Goal: Task Accomplishment & Management: Understand process/instructions

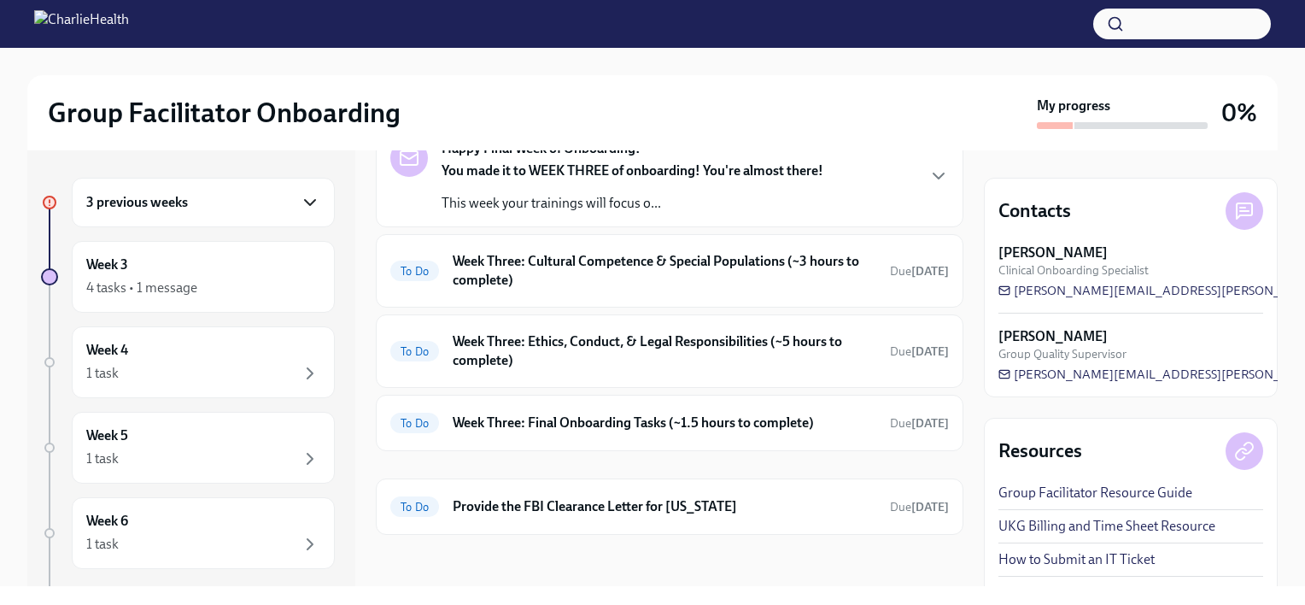
click at [300, 205] on icon "button" at bounding box center [310, 202] width 20 height 20
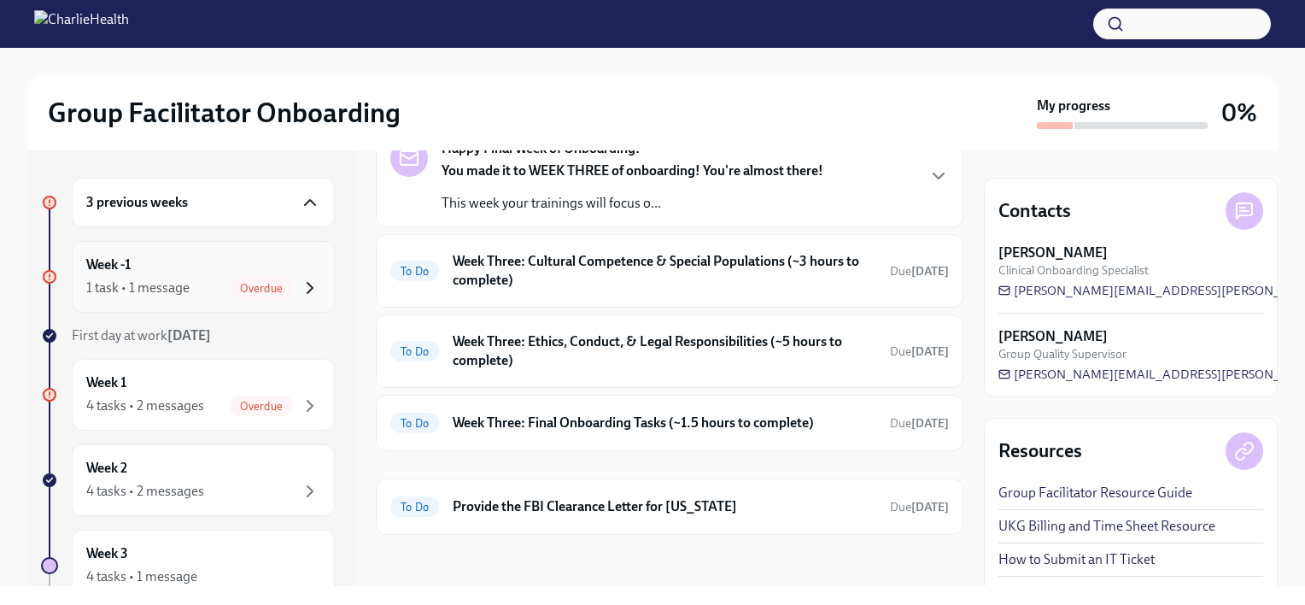
click at [300, 287] on icon "button" at bounding box center [310, 288] width 20 height 20
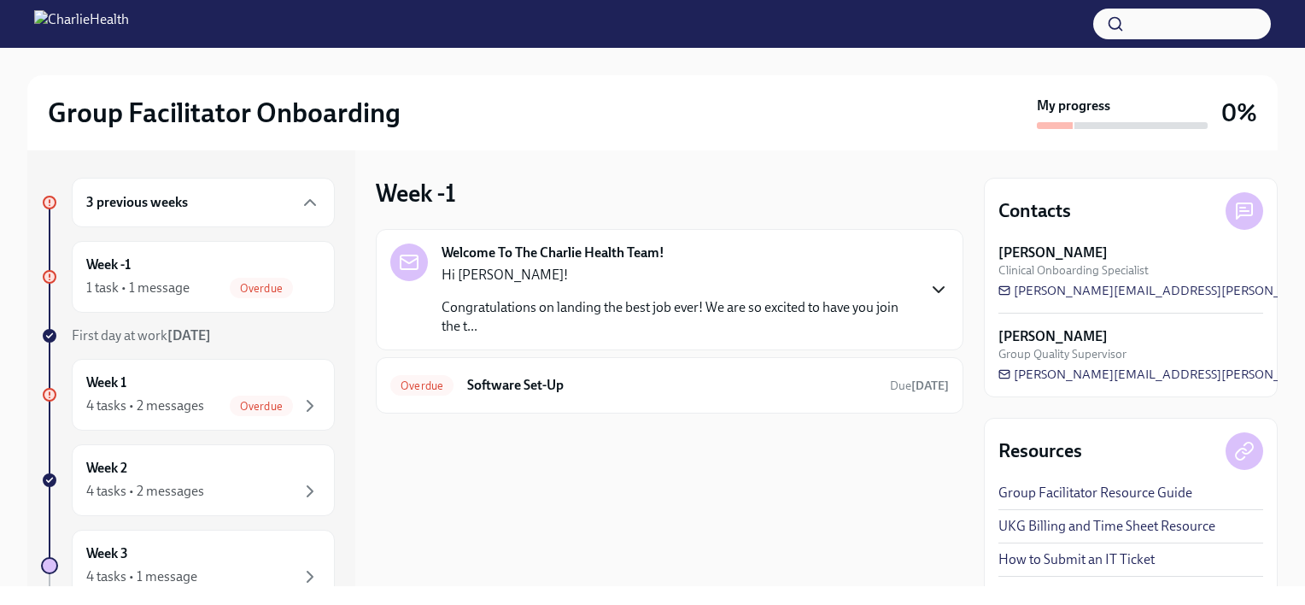
click at [935, 287] on icon "button" at bounding box center [938, 289] width 10 height 5
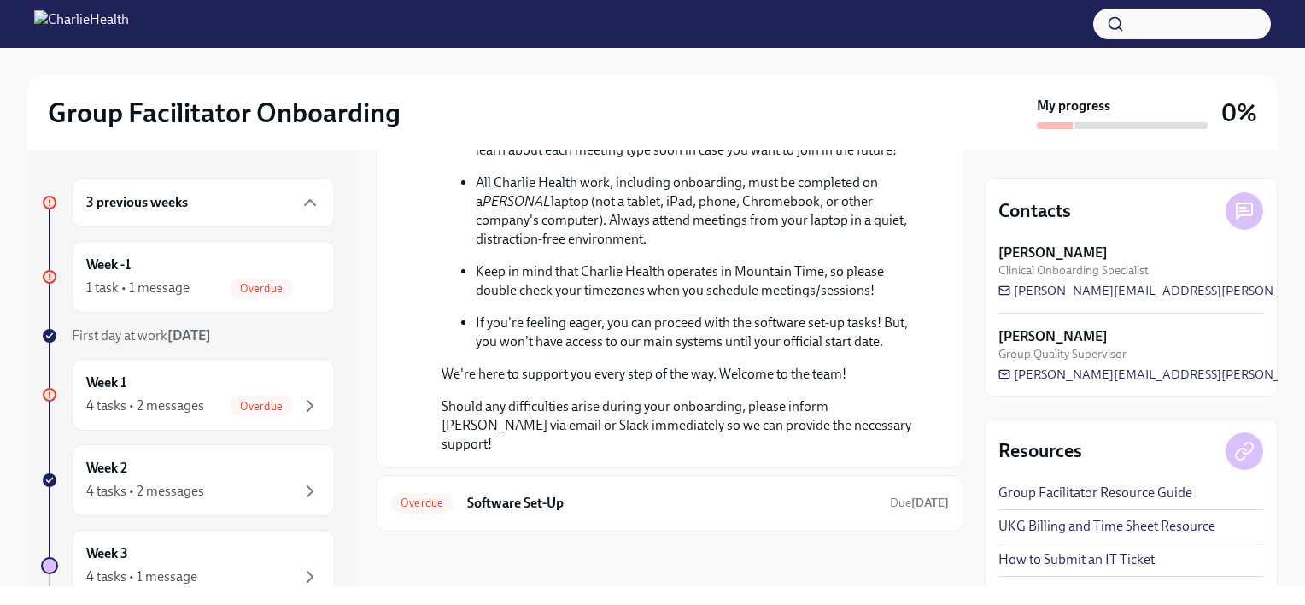
scroll to position [761, 0]
click at [237, 360] on div "Week 1 4 tasks • 2 messages Overdue" at bounding box center [203, 395] width 263 height 72
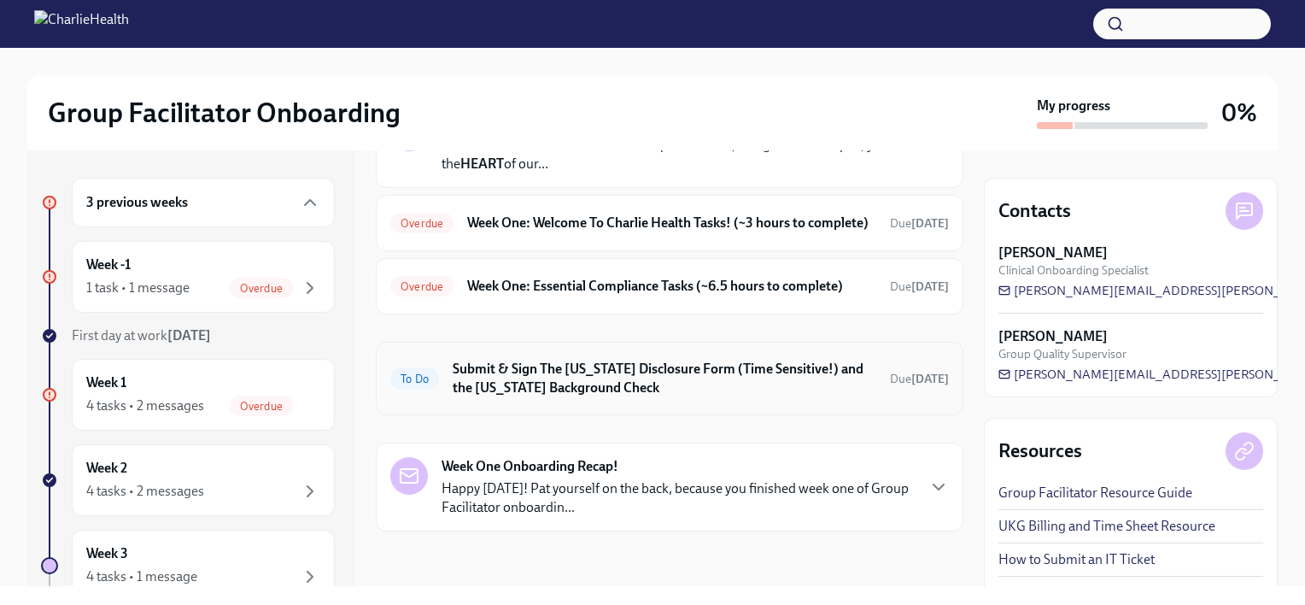
scroll to position [245, 0]
click at [720, 291] on h6 "Week One: Essential Compliance Tasks (~6.5 hours to complete)" at bounding box center [671, 286] width 409 height 19
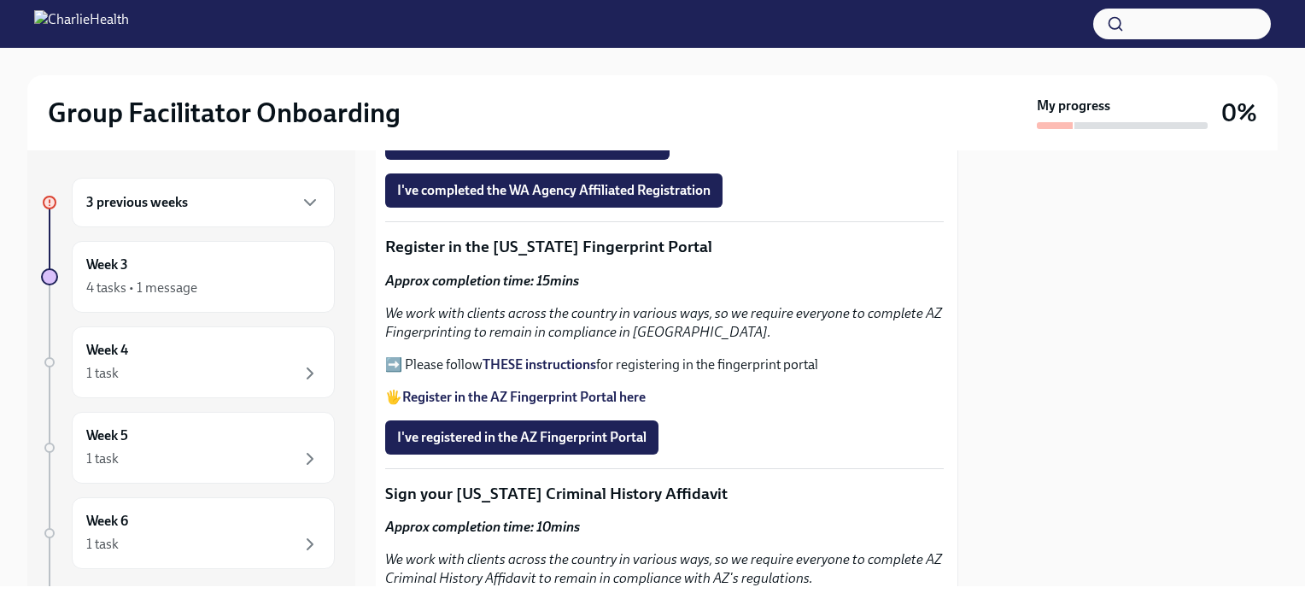
scroll to position [1933, 5]
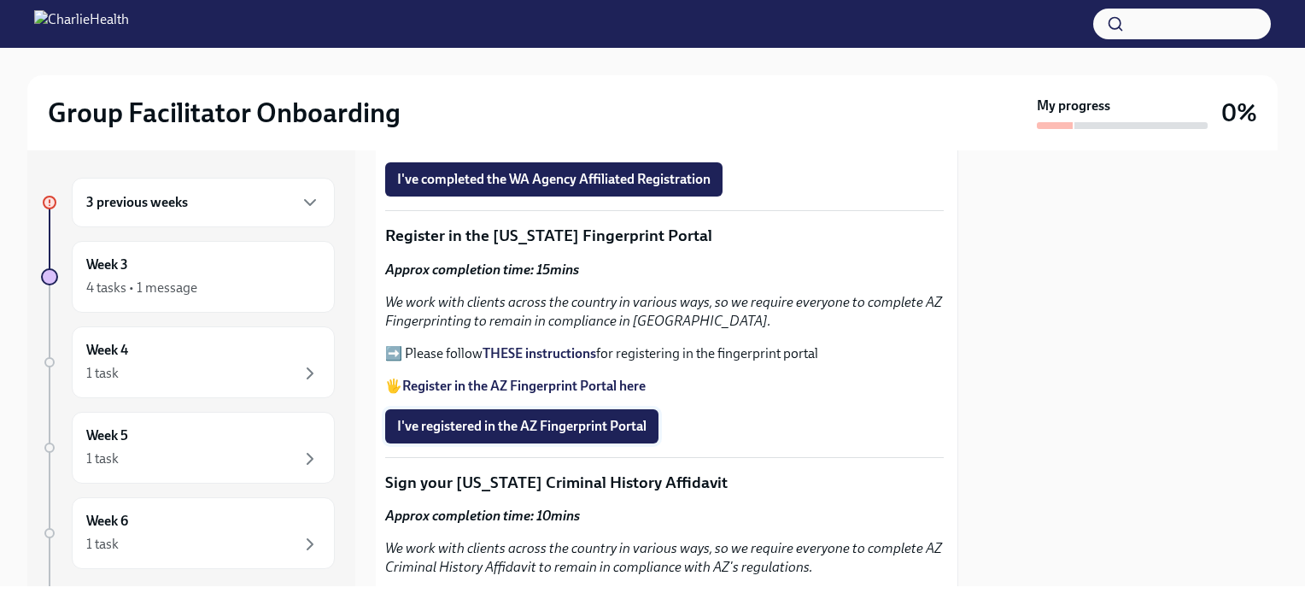
click at [610, 418] on span "I've registered in the AZ Fingerprint Portal" at bounding box center [521, 426] width 249 height 17
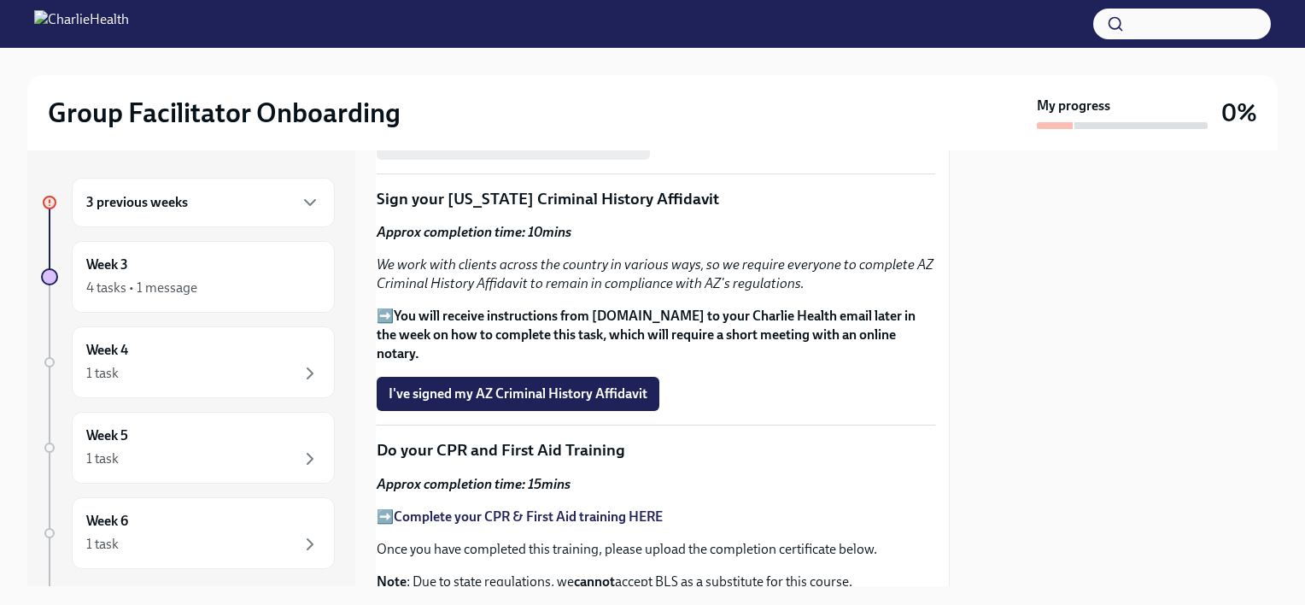
scroll to position [2217, 14]
click at [596, 384] on span "I've signed my AZ Criminal History Affidavit" at bounding box center [518, 392] width 259 height 17
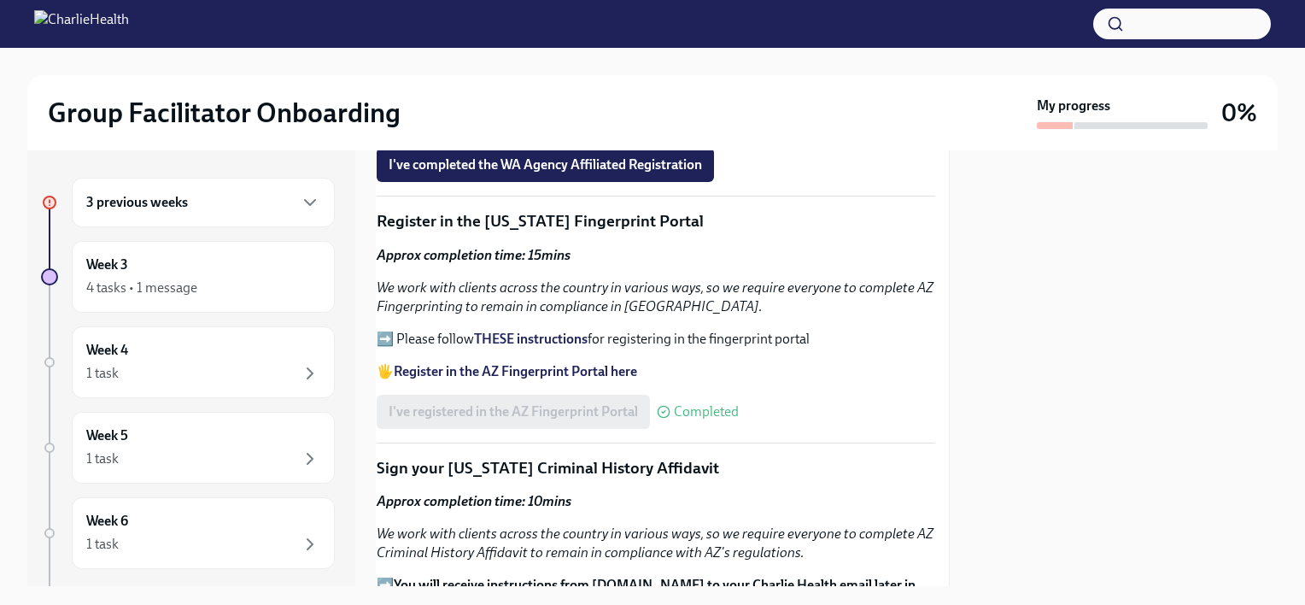
scroll to position [1944, 14]
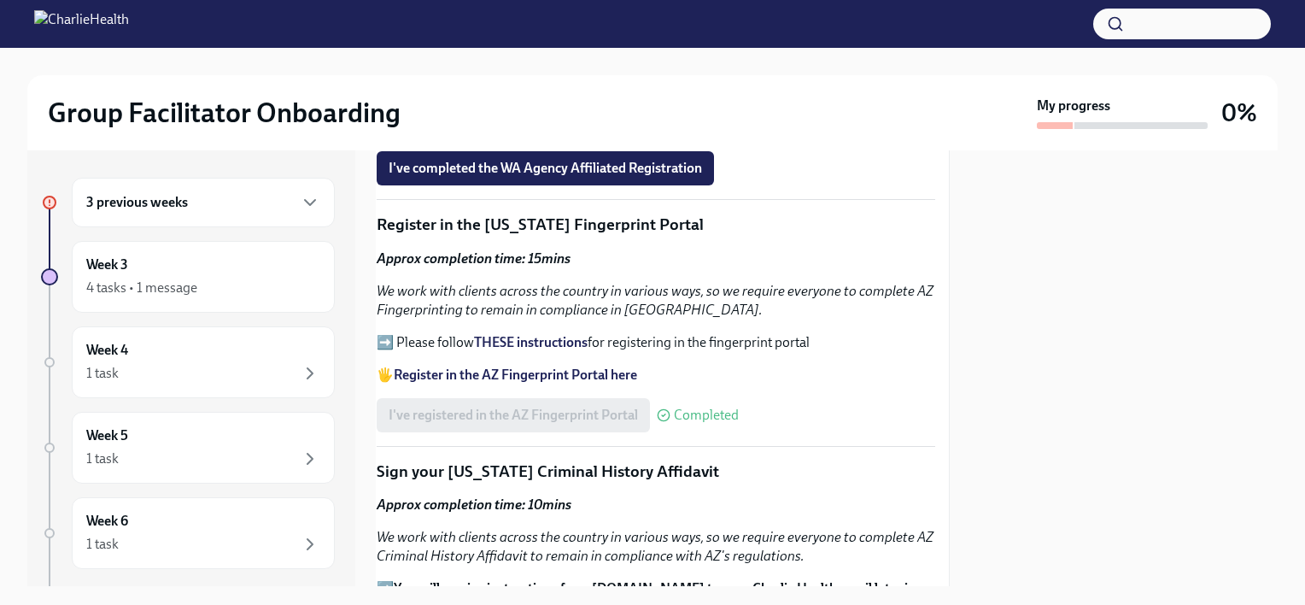
click at [574, 366] on strong "Register in the AZ Fingerprint Portal here" at bounding box center [515, 374] width 243 height 16
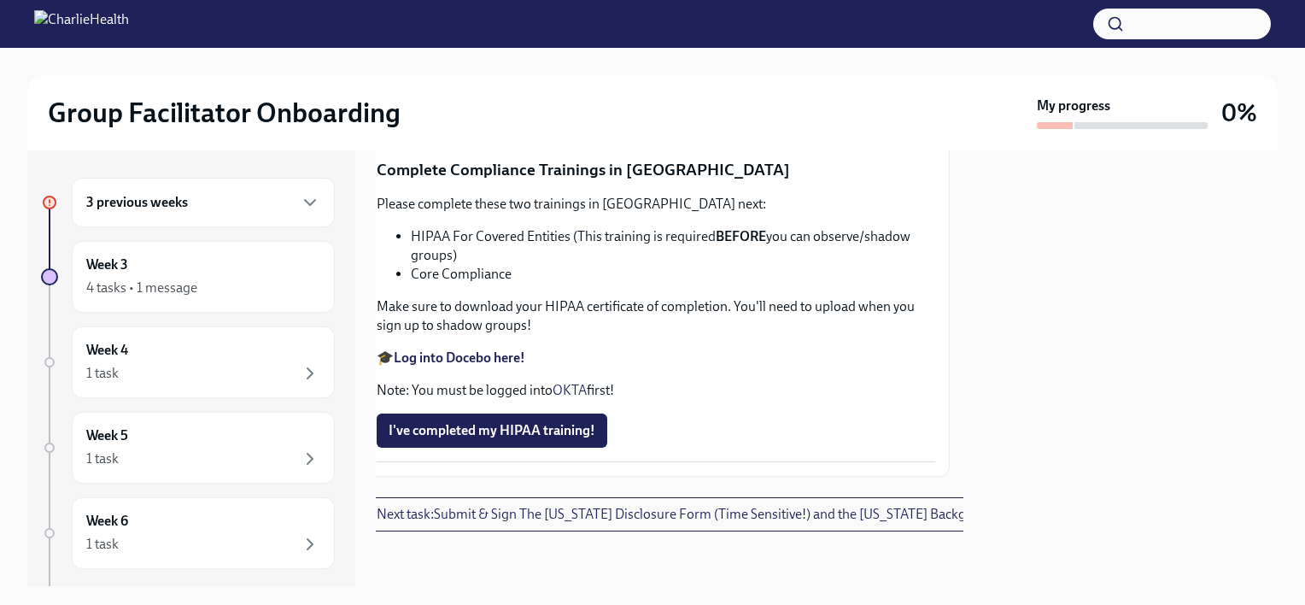
scroll to position [4128, 14]
click at [579, 422] on span "I've completed my HIPAA training!" at bounding box center [492, 430] width 207 height 17
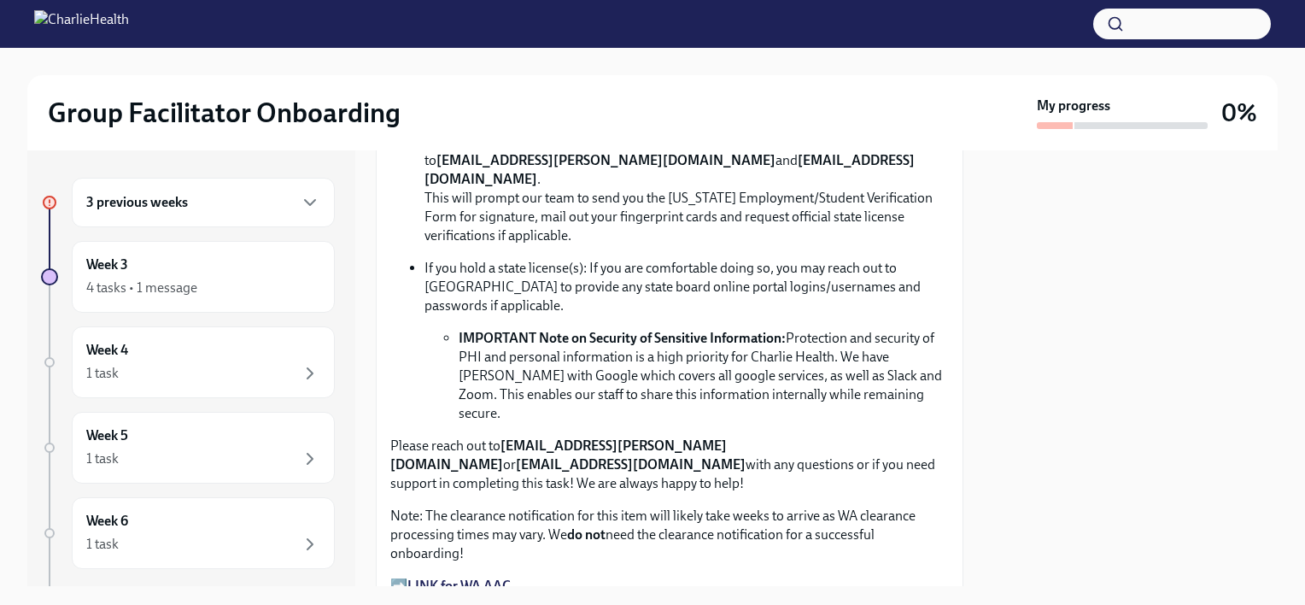
scroll to position [1096, 0]
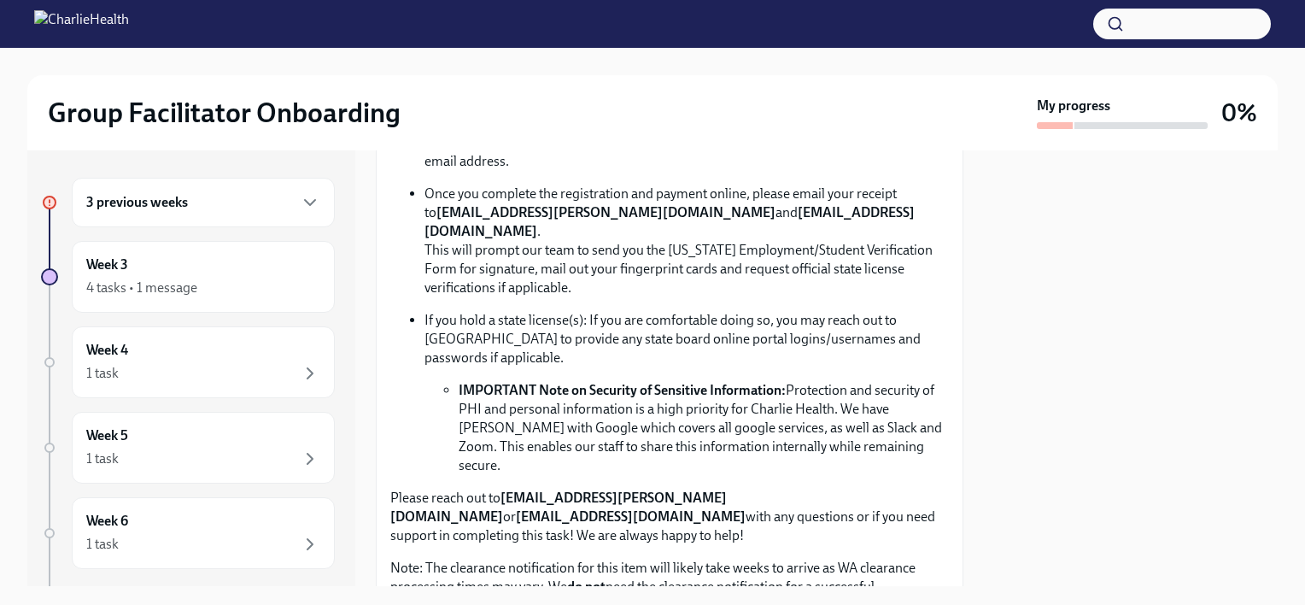
click at [559, 311] on p "If you hold a state license(s): If you are comfortable doing so, you may reach …" at bounding box center [686, 339] width 524 height 56
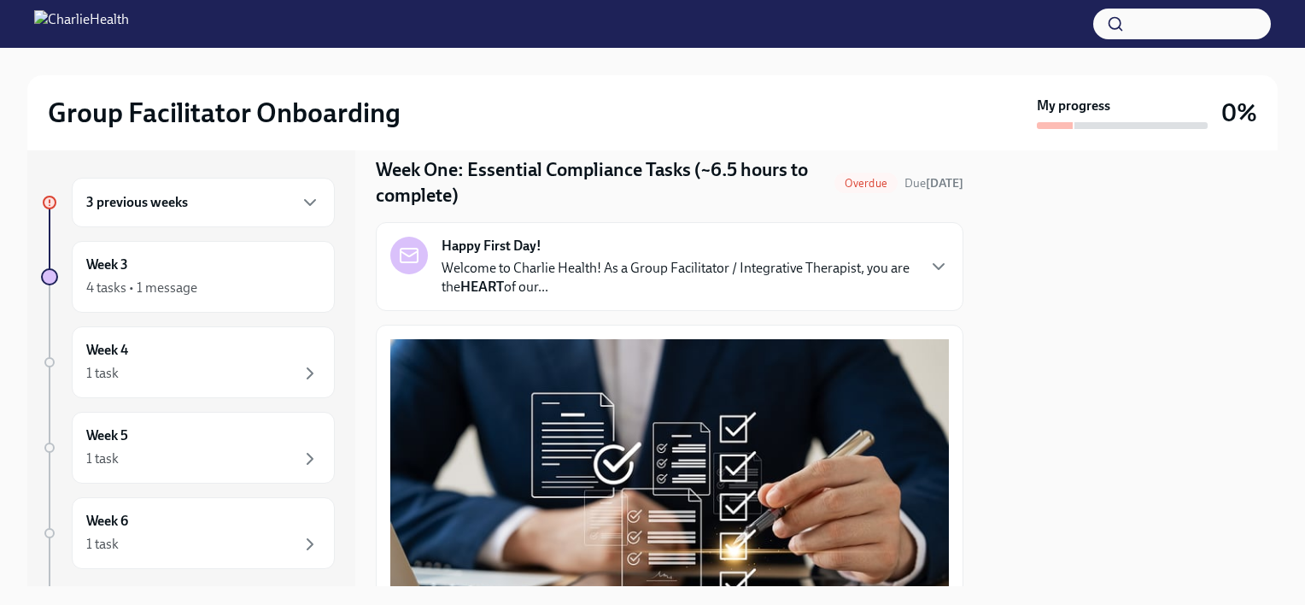
scroll to position [0, 0]
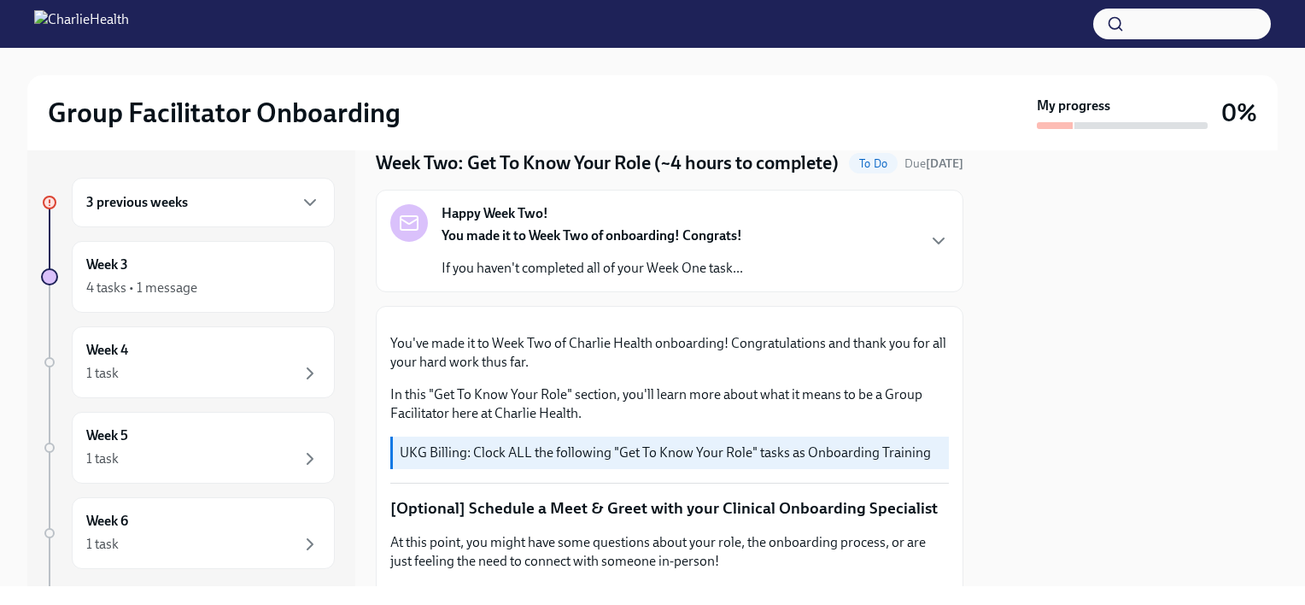
scroll to position [63, 0]
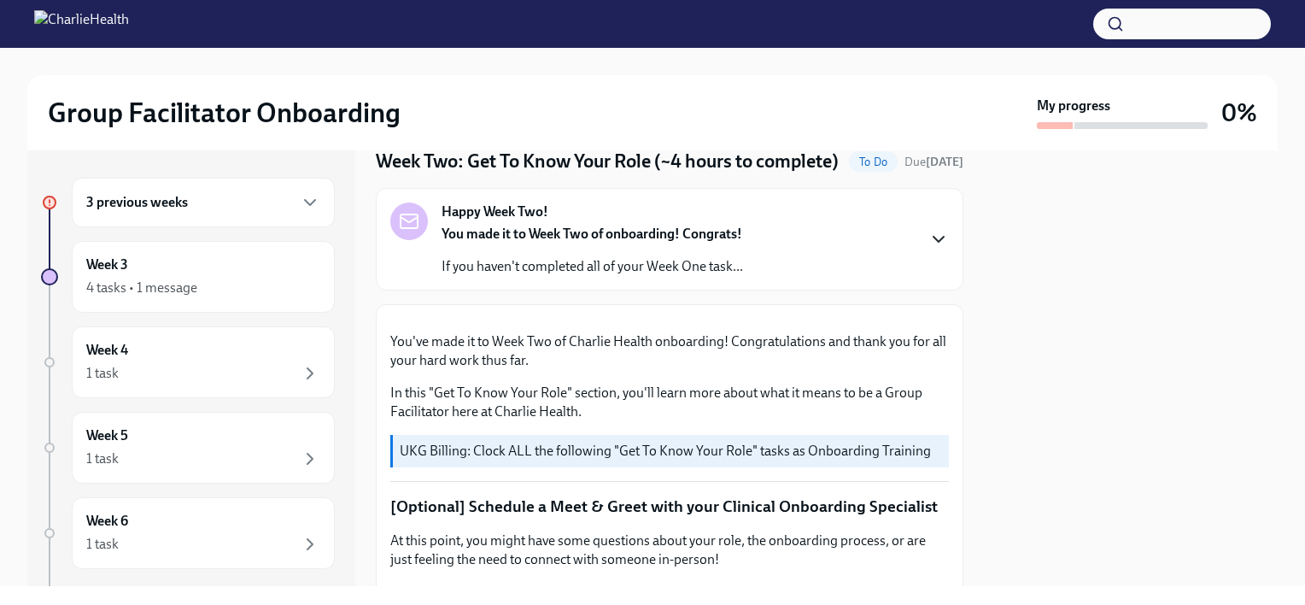
click at [933, 242] on icon "button" at bounding box center [938, 239] width 10 height 5
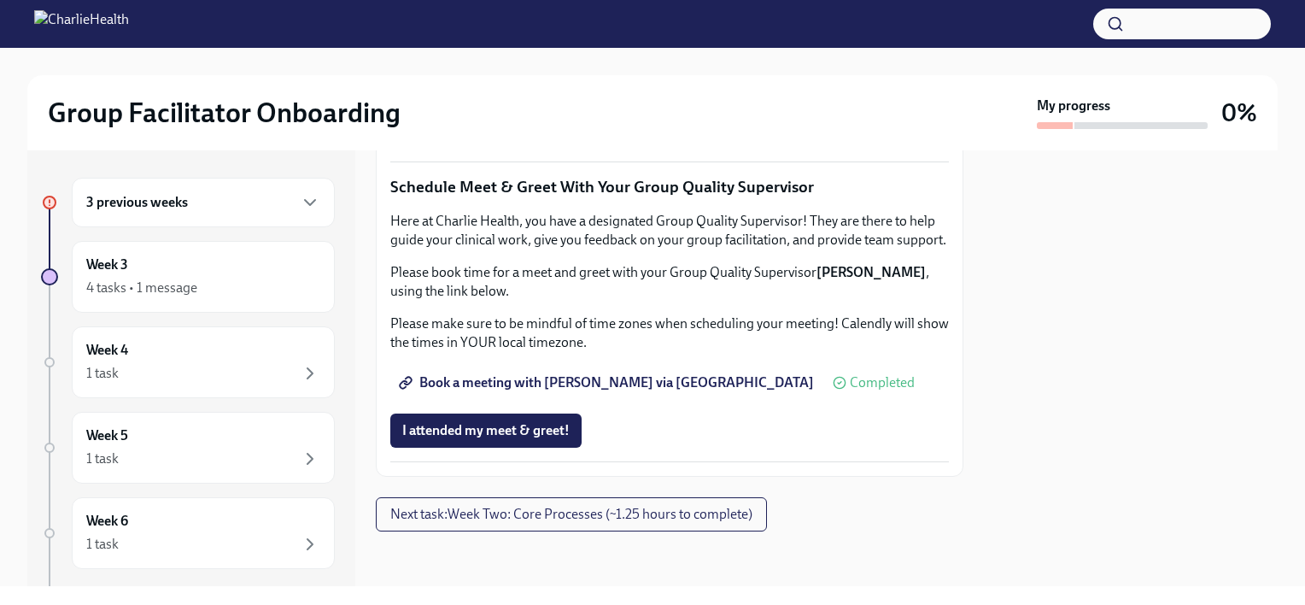
scroll to position [2278, 0]
click at [553, 516] on span "Next task : Week Two: Core Processes (~1.25 hours to complete)" at bounding box center [571, 514] width 362 height 17
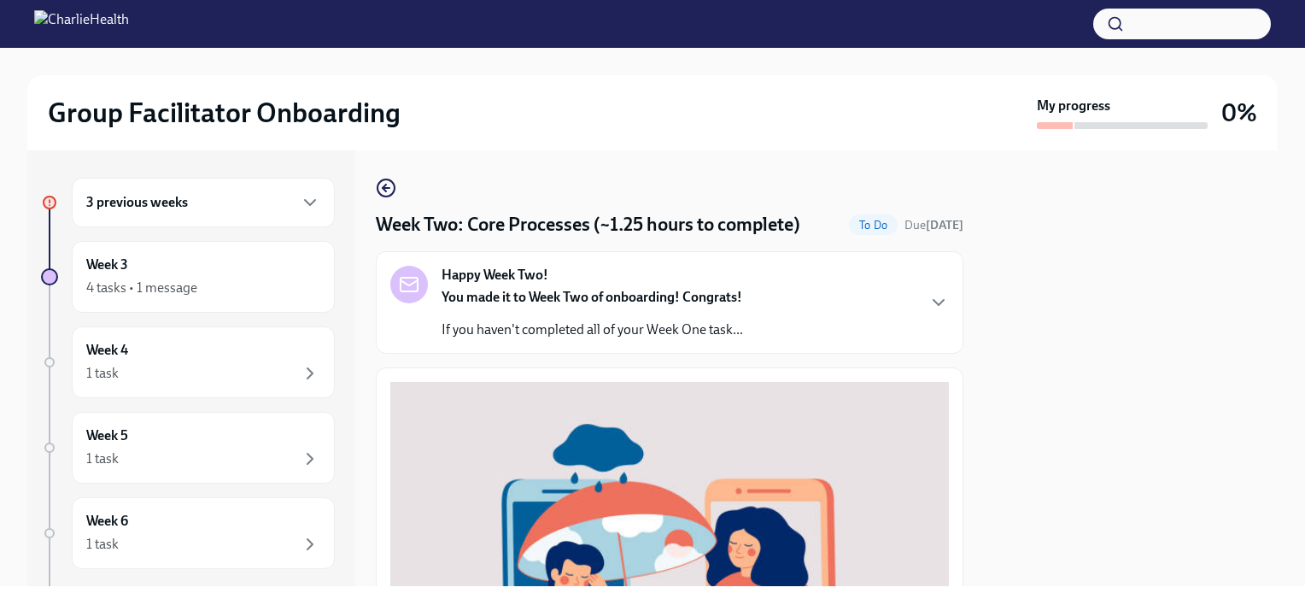
scroll to position [27, 0]
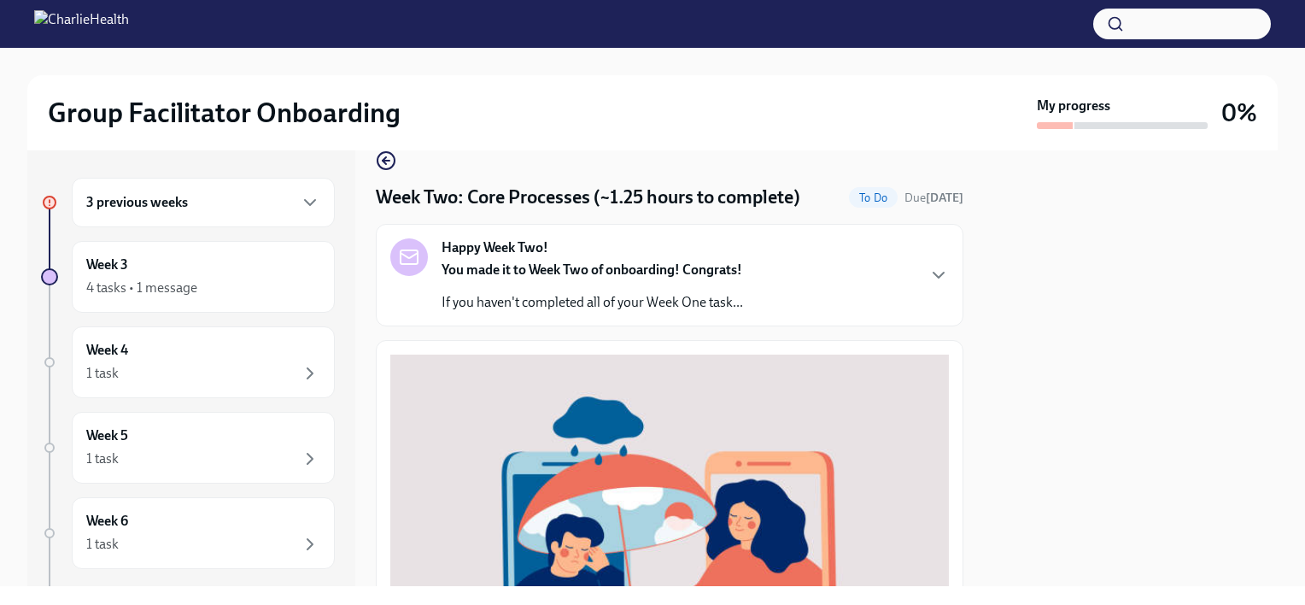
click at [911, 292] on div "Happy Week Two! You made it to Week Two of onboarding! Congrats! If you haven't…" at bounding box center [669, 274] width 559 height 73
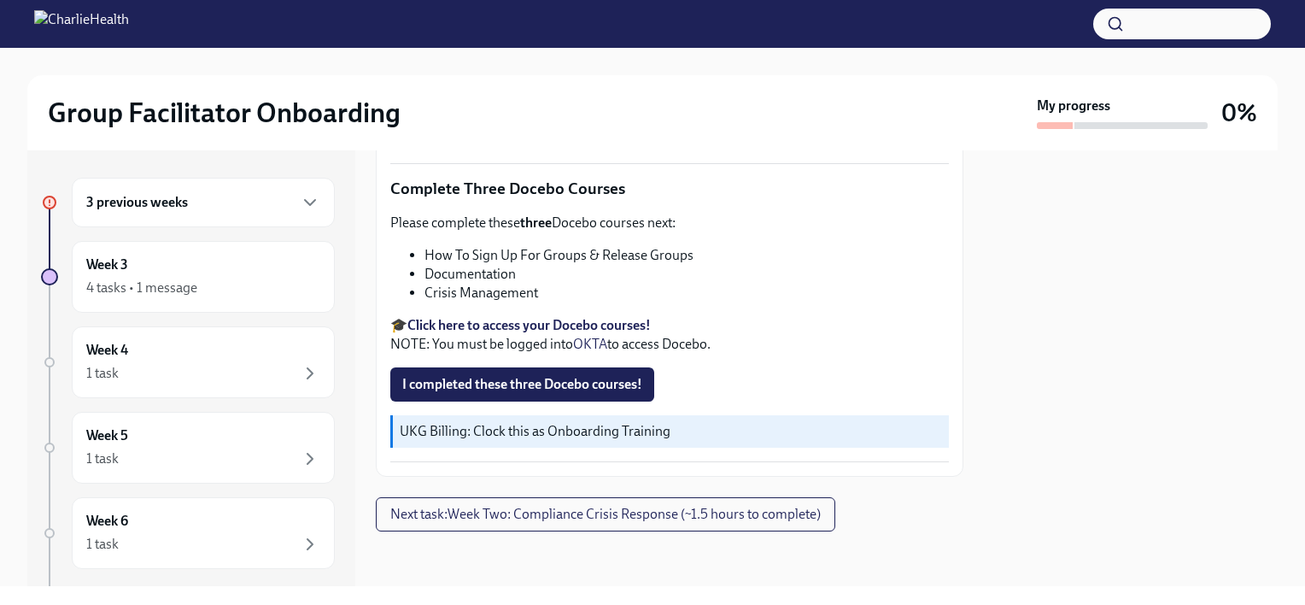
scroll to position [1184, 0]
click at [639, 512] on span "Next task : Week Two: Compliance Crisis Response (~1.5 hours to complete)" at bounding box center [605, 514] width 430 height 17
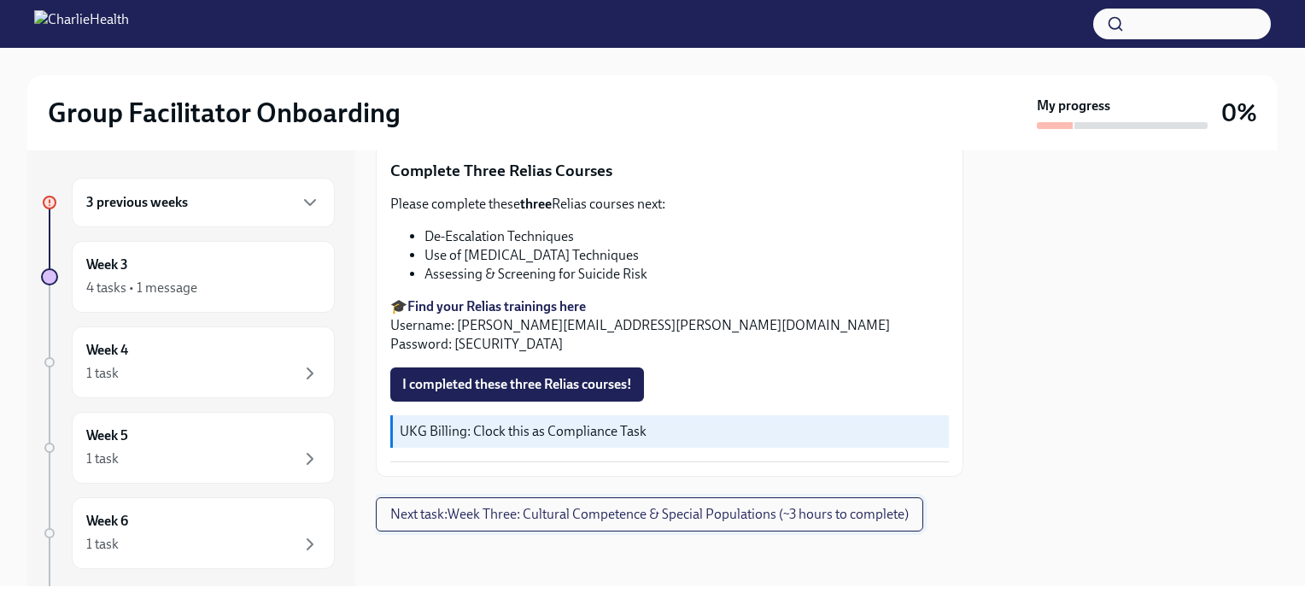
scroll to position [1211, 0]
click at [621, 517] on span "Next task : Week Three: Cultural Competence & Special Populations (~3 hours to …" at bounding box center [649, 514] width 518 height 17
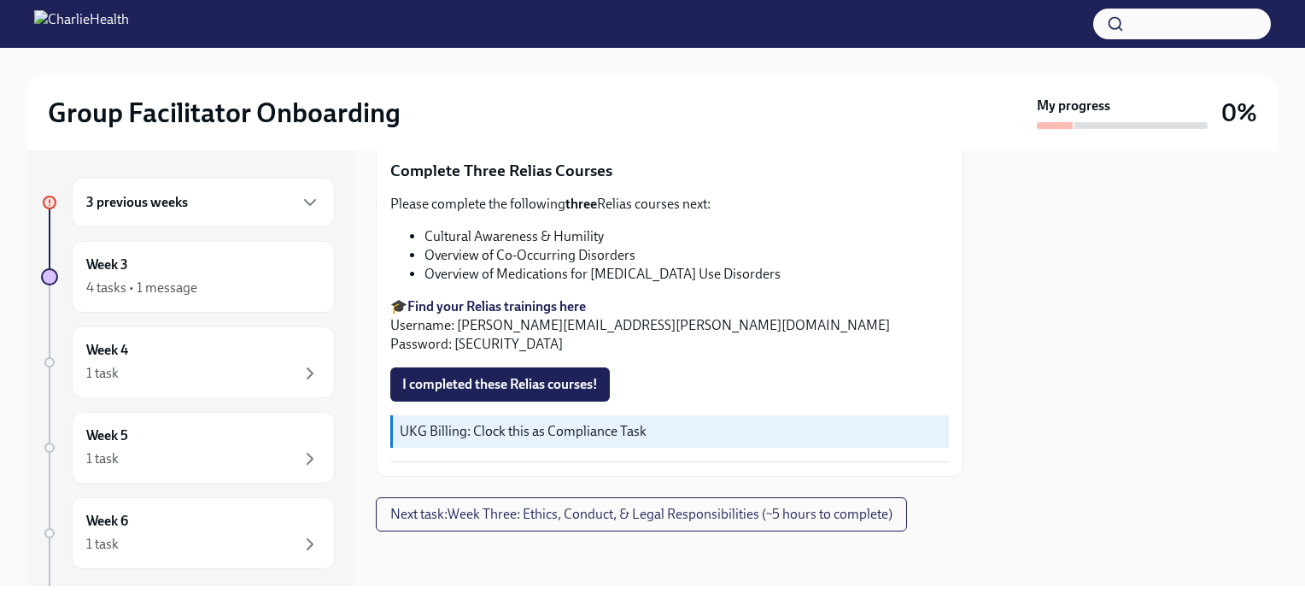
scroll to position [1985, 0]
click at [534, 512] on span "Next task : Week Three: Ethics, Conduct, & Legal Responsibilities (~5 hours to …" at bounding box center [641, 514] width 502 height 17
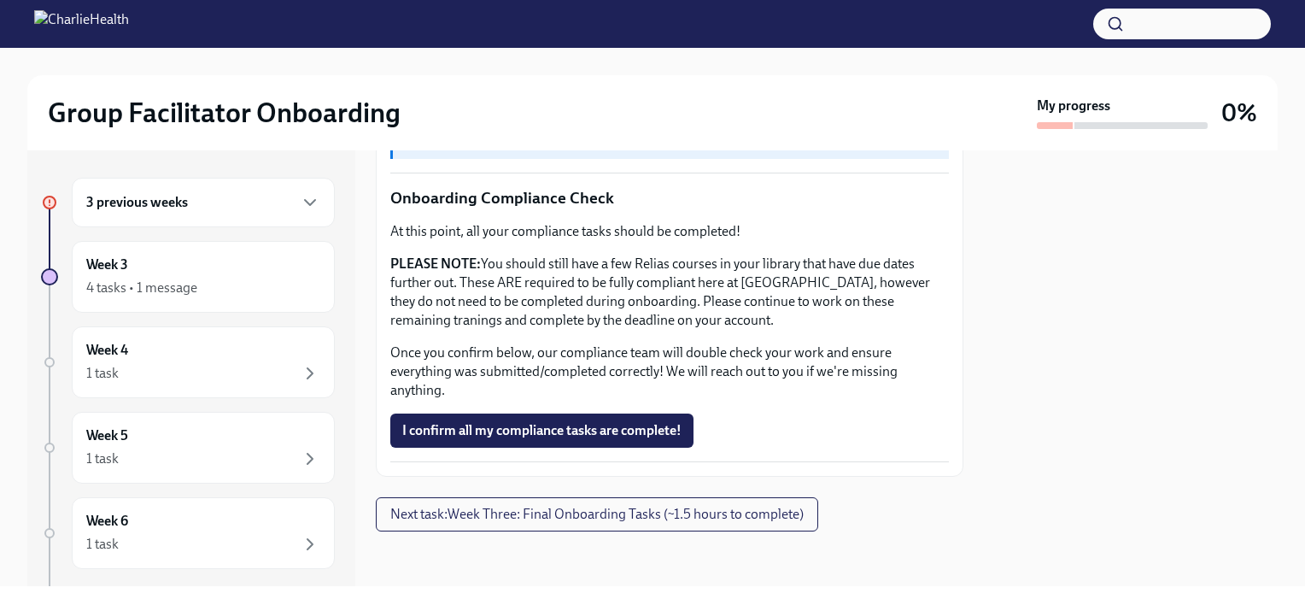
scroll to position [1685, 0]
click at [622, 512] on span "Next task : Week Three: Final Onboarding Tasks (~1.5 hours to complete)" at bounding box center [596, 514] width 413 height 17
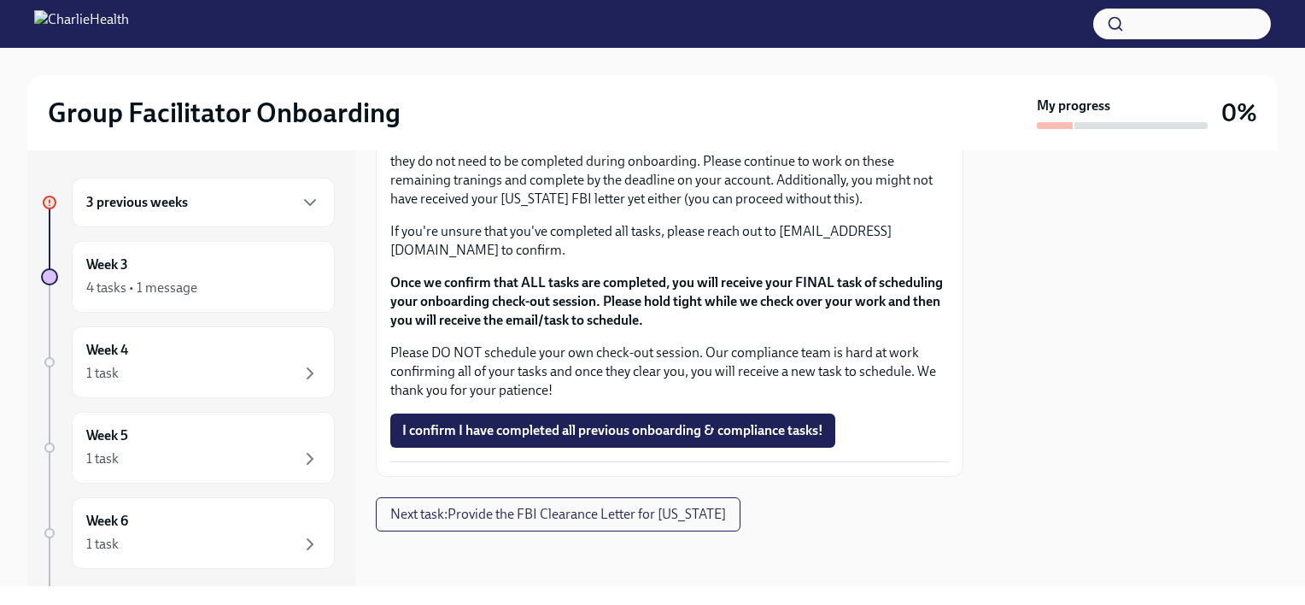
scroll to position [2176, 0]
